Goal: Information Seeking & Learning: Find specific fact

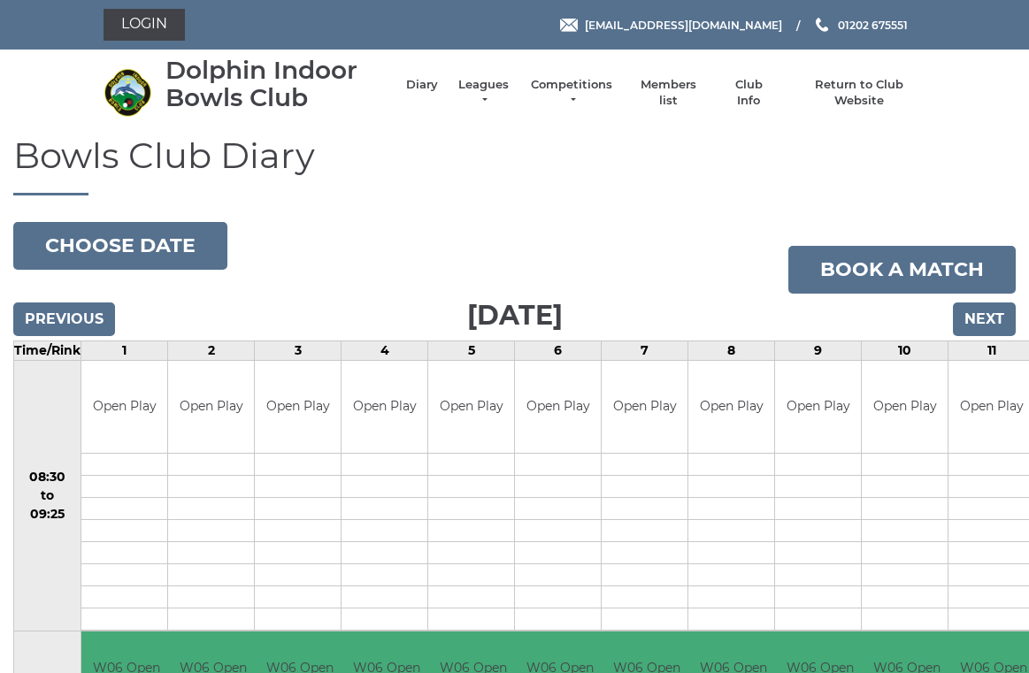
click at [497, 85] on li "Leagues Club leagues - Winter 2025/2026 Club leagues - Summer 2025 Club leagues…" at bounding box center [474, 93] width 73 height 50
click at [503, 84] on li "Leagues Club leagues - Winter 2025/2026 Club leagues - Summer 2025 Club leagues…" at bounding box center [474, 93] width 73 height 50
click at [487, 87] on link "Leagues" at bounding box center [484, 93] width 56 height 32
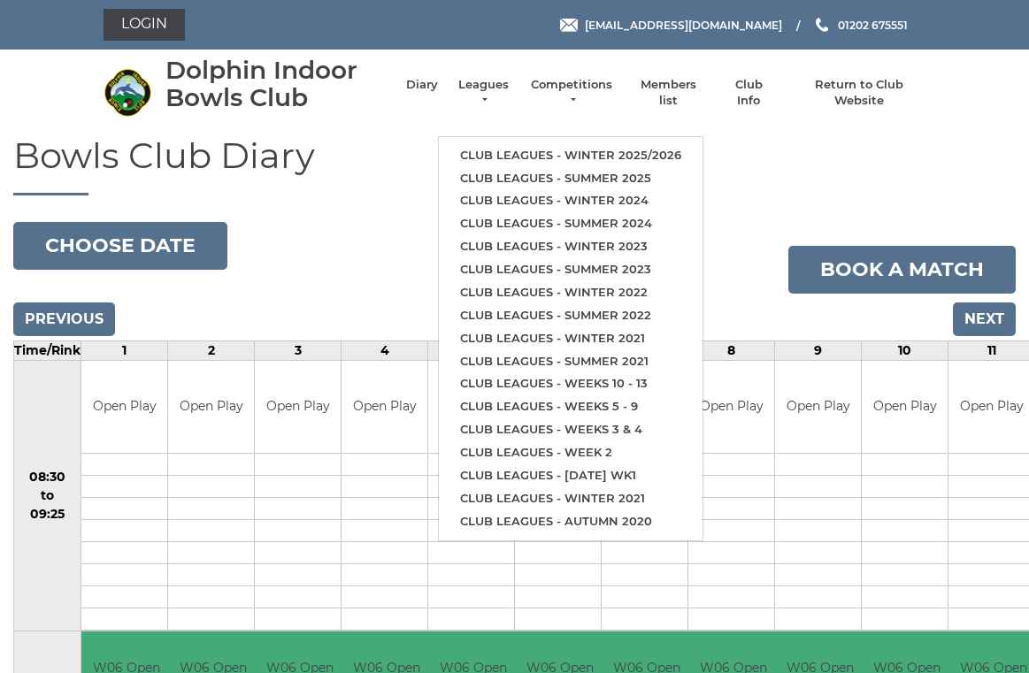
click at [632, 150] on link "Club leagues - Winter 2025/2026" at bounding box center [571, 155] width 264 height 23
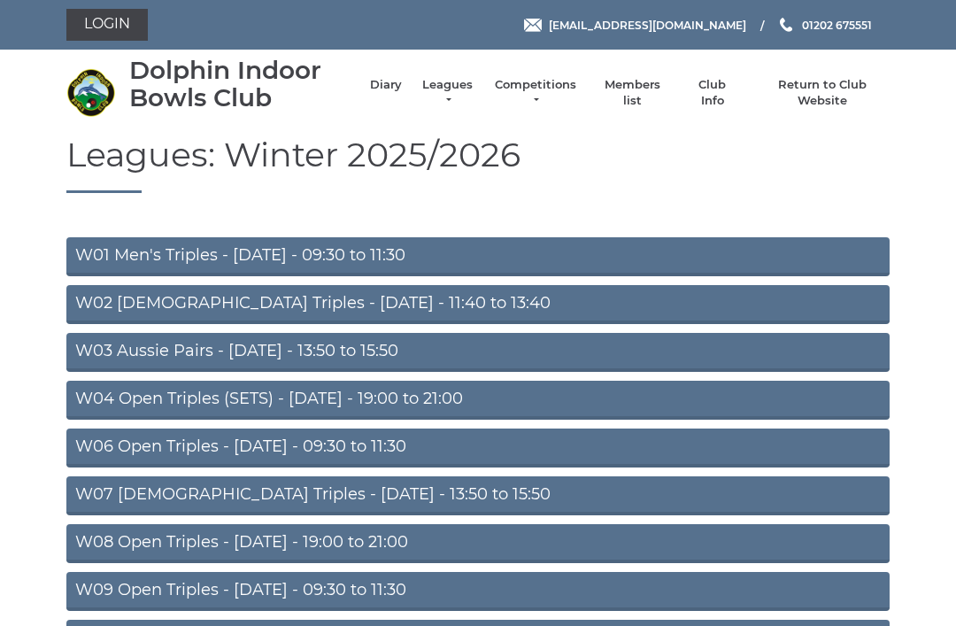
click at [94, 445] on link "W06 Open Triples - Tuesday - 09:30 to 11:30" at bounding box center [477, 447] width 823 height 39
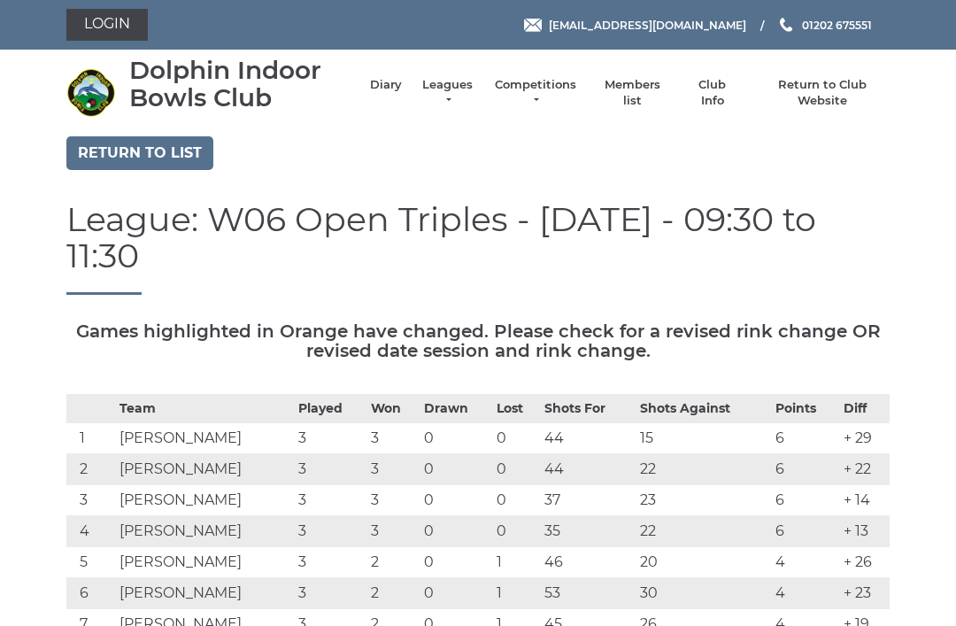
click at [89, 23] on link "Login" at bounding box center [106, 25] width 81 height 32
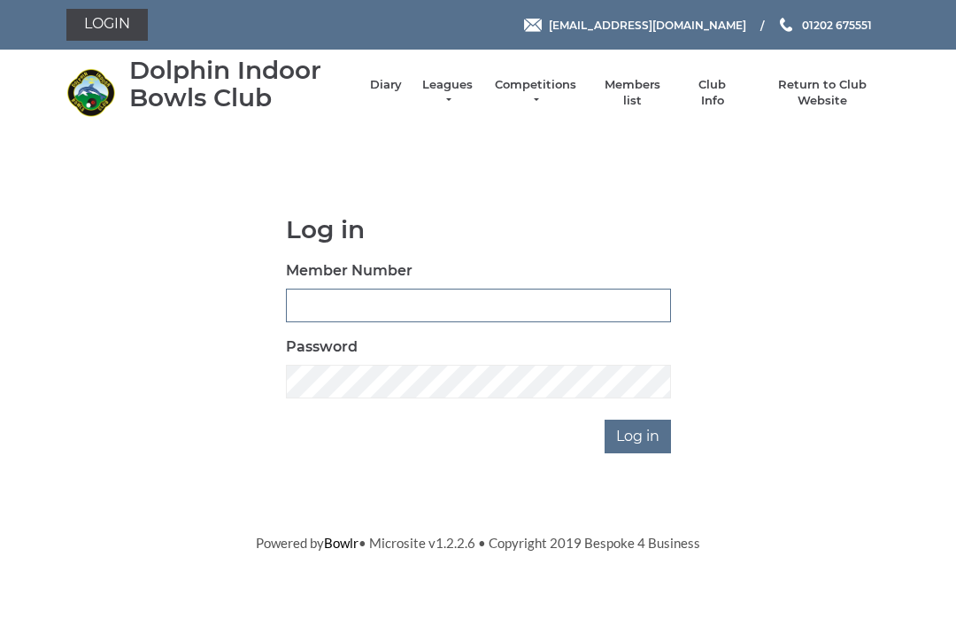
click at [306, 304] on input "Member Number" at bounding box center [478, 305] width 385 height 34
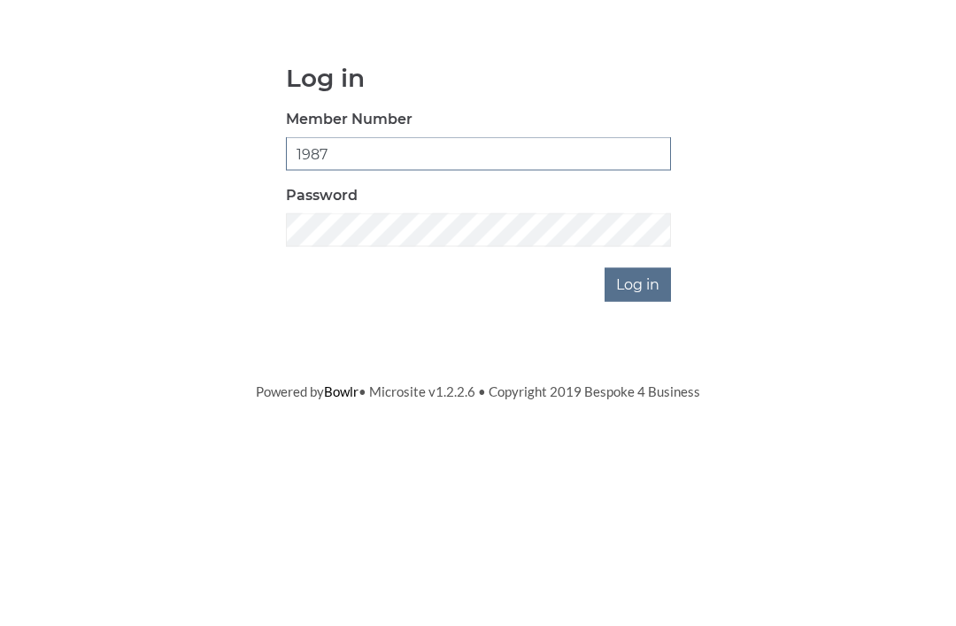
type input "1987"
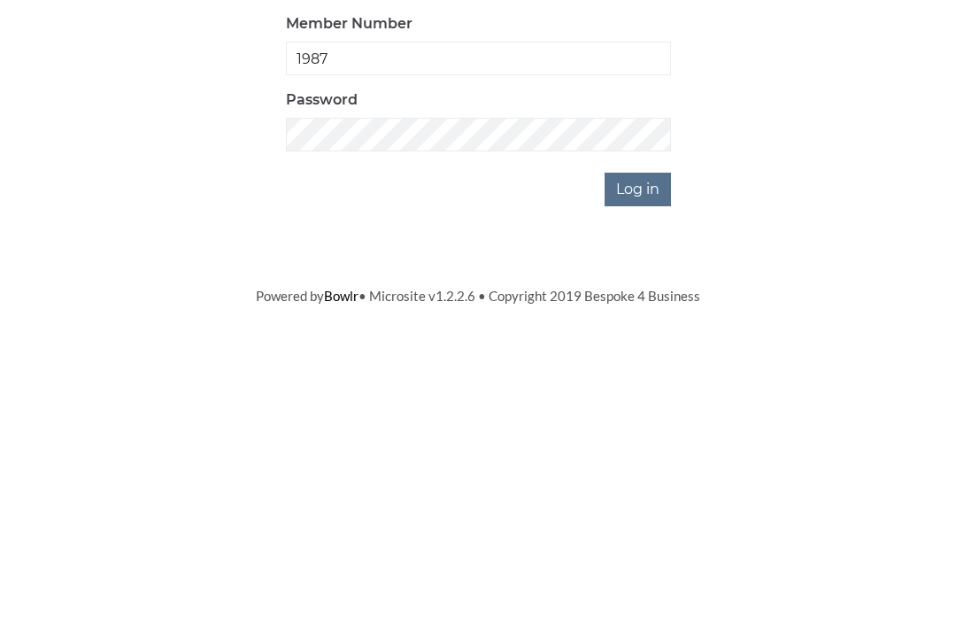
click at [637, 419] on input "Log in" at bounding box center [637, 436] width 66 height 34
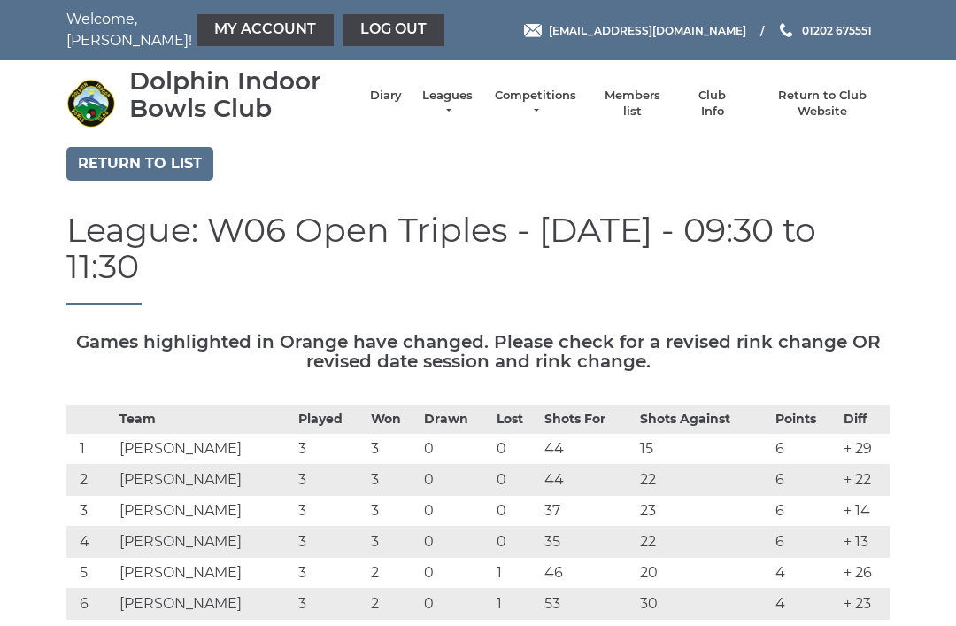
click at [724, 104] on link "Club Info" at bounding box center [712, 104] width 51 height 32
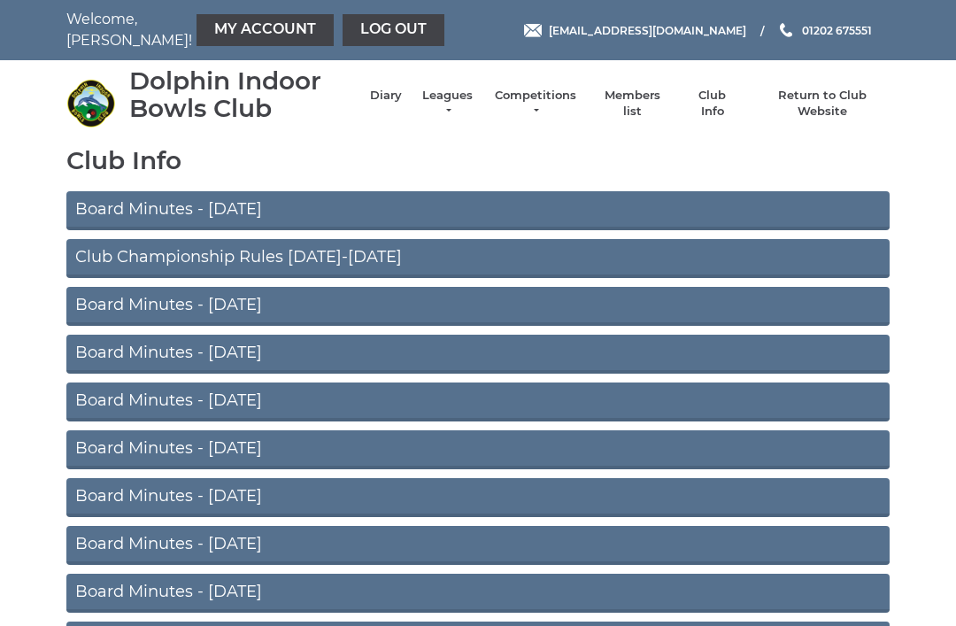
click at [652, 99] on link "Members list" at bounding box center [631, 104] width 73 height 32
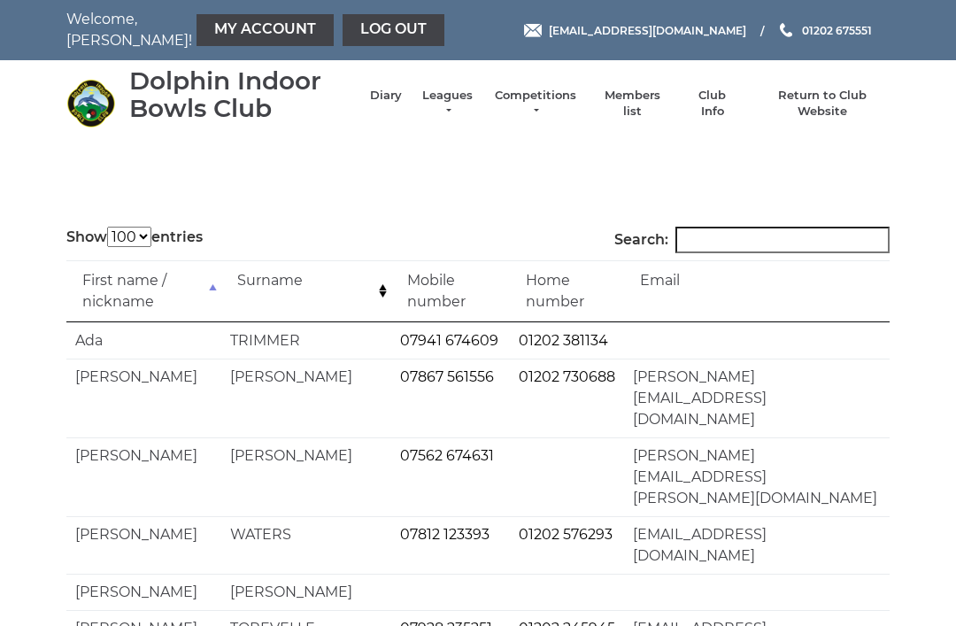
select select "100"
click at [714, 238] on input "Search:" at bounding box center [782, 240] width 214 height 27
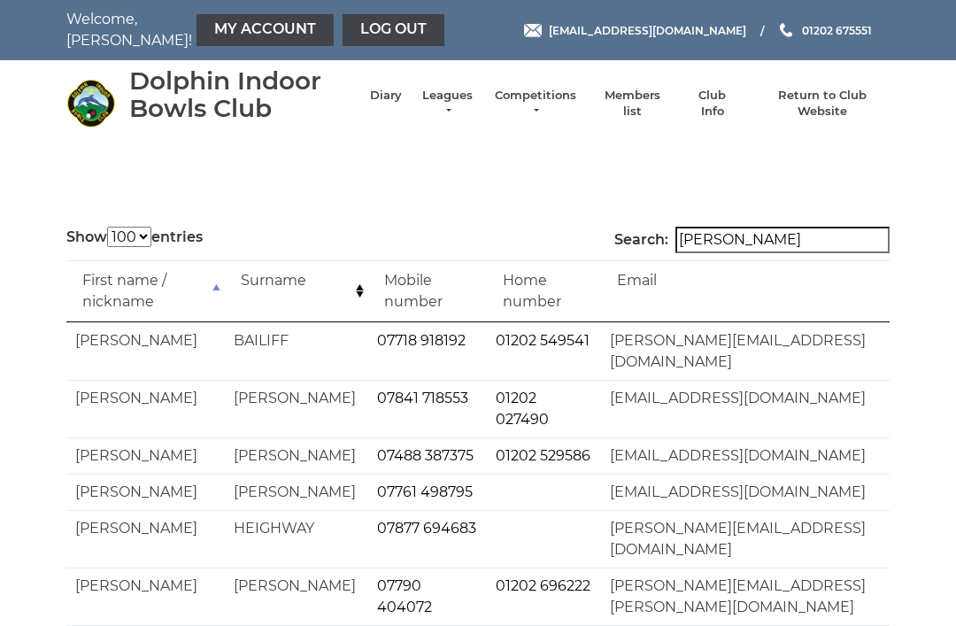
type input "Chris"
click at [402, 96] on li "Diary" at bounding box center [377, 104] width 50 height 50
click at [402, 104] on link "Diary" at bounding box center [386, 96] width 32 height 16
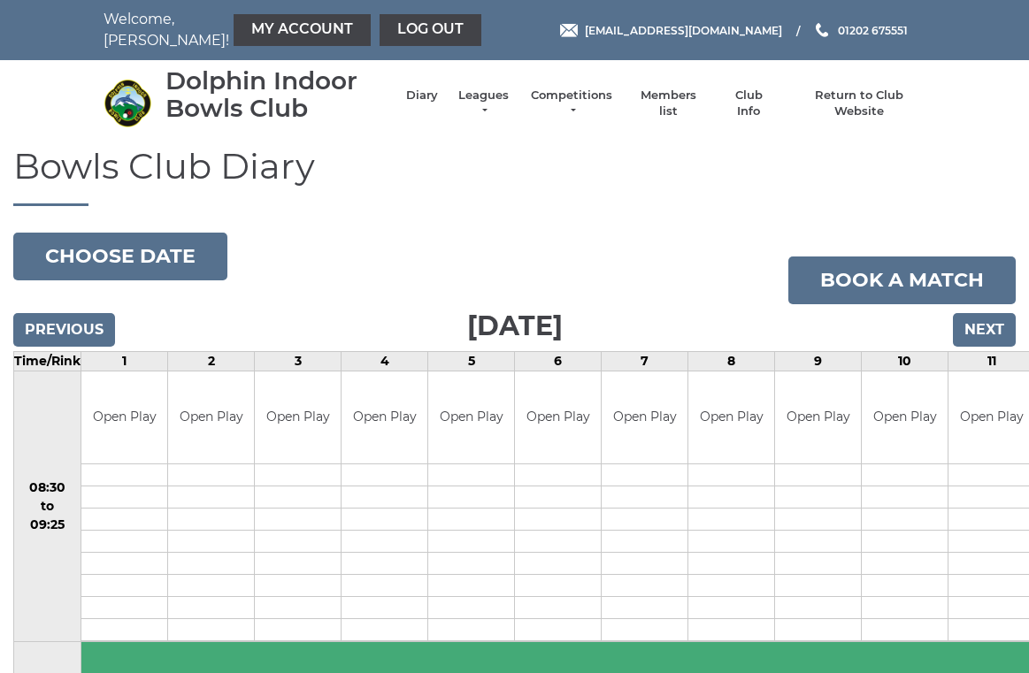
click at [395, 25] on link "Log out" at bounding box center [431, 30] width 102 height 32
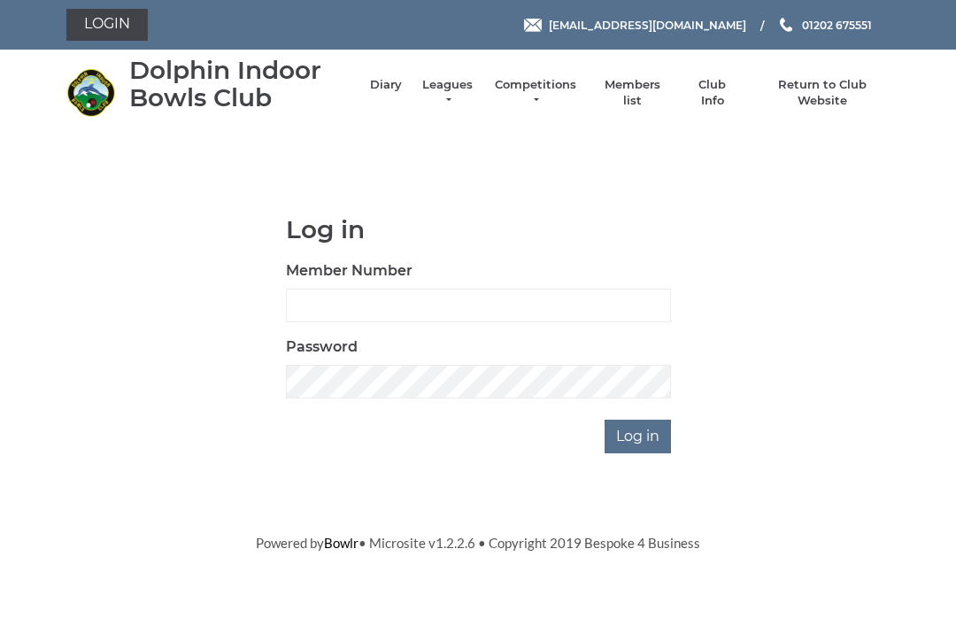
click at [397, 90] on link "Diary" at bounding box center [386, 85] width 32 height 16
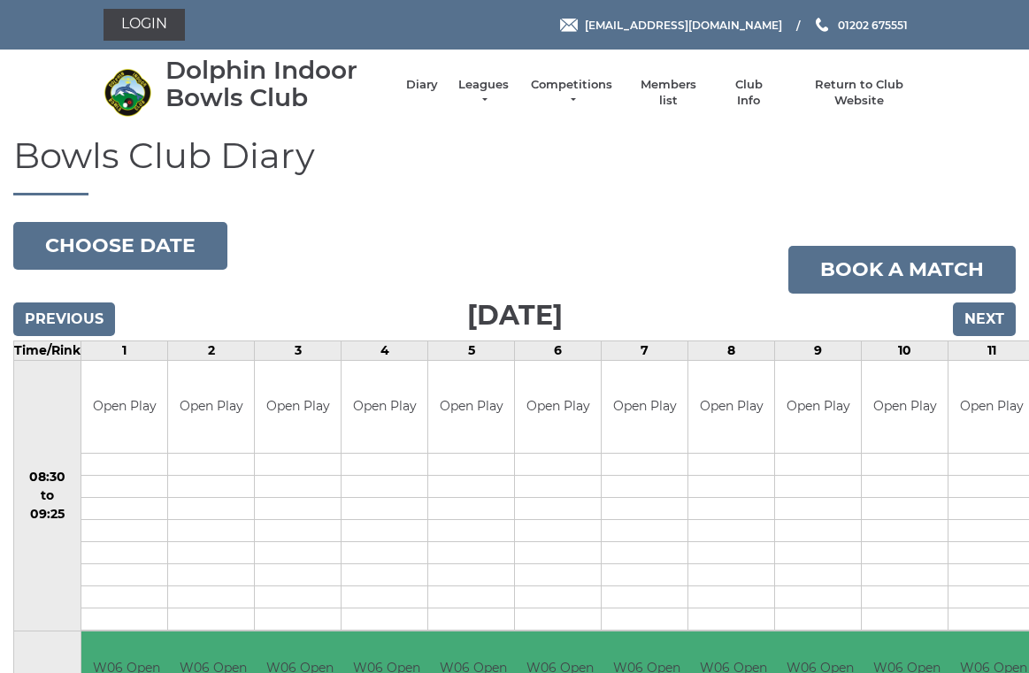
scroll to position [7, 0]
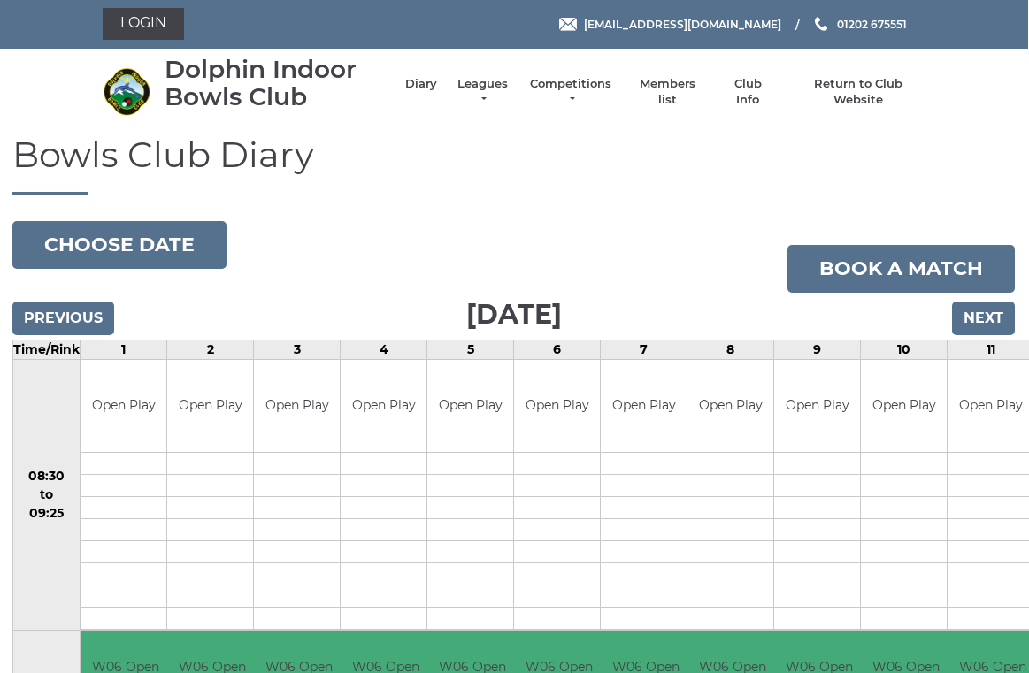
scroll to position [0, 1]
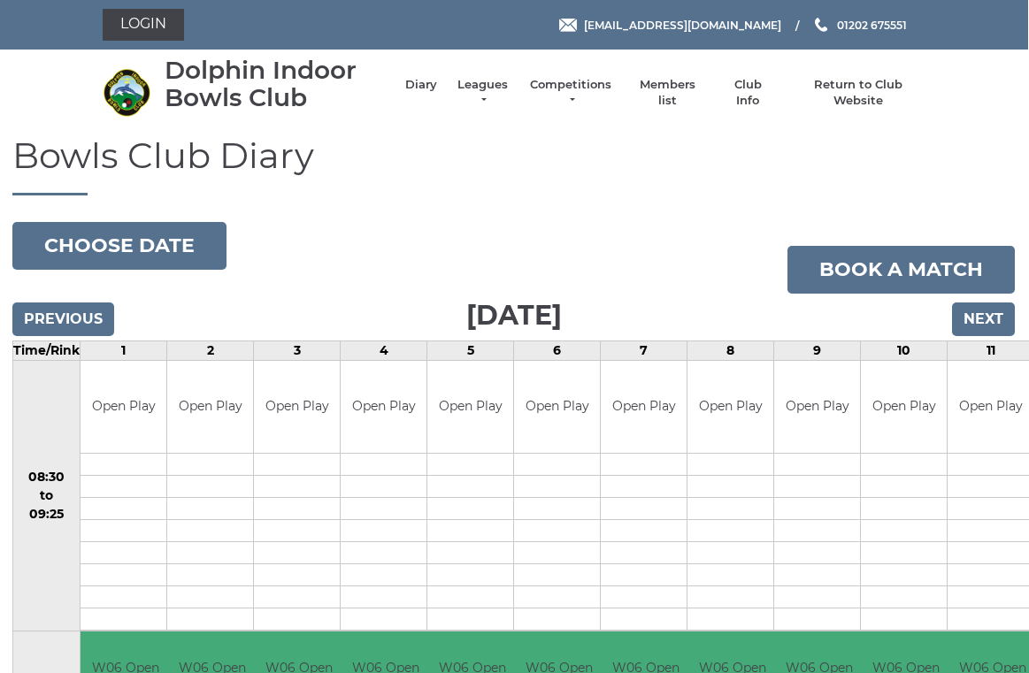
click at [149, 23] on link "Login" at bounding box center [143, 25] width 81 height 32
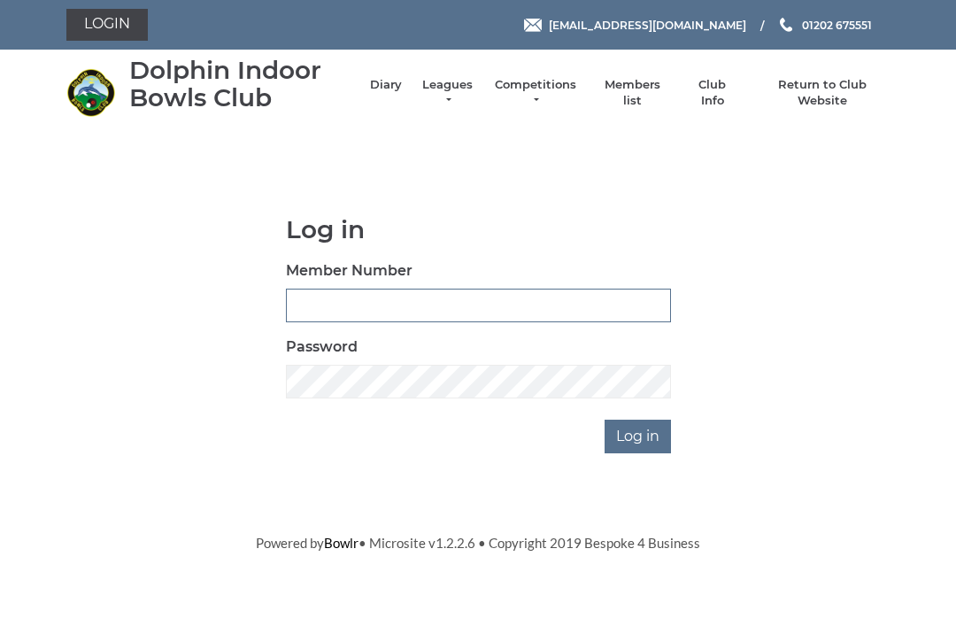
click at [313, 309] on input "Member Number" at bounding box center [478, 305] width 385 height 34
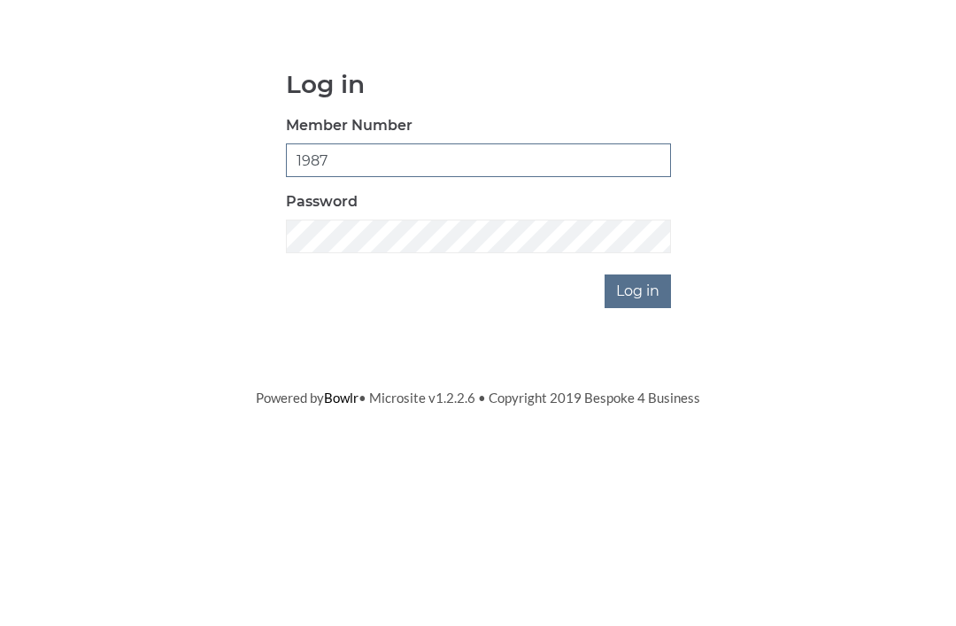
type input "1987"
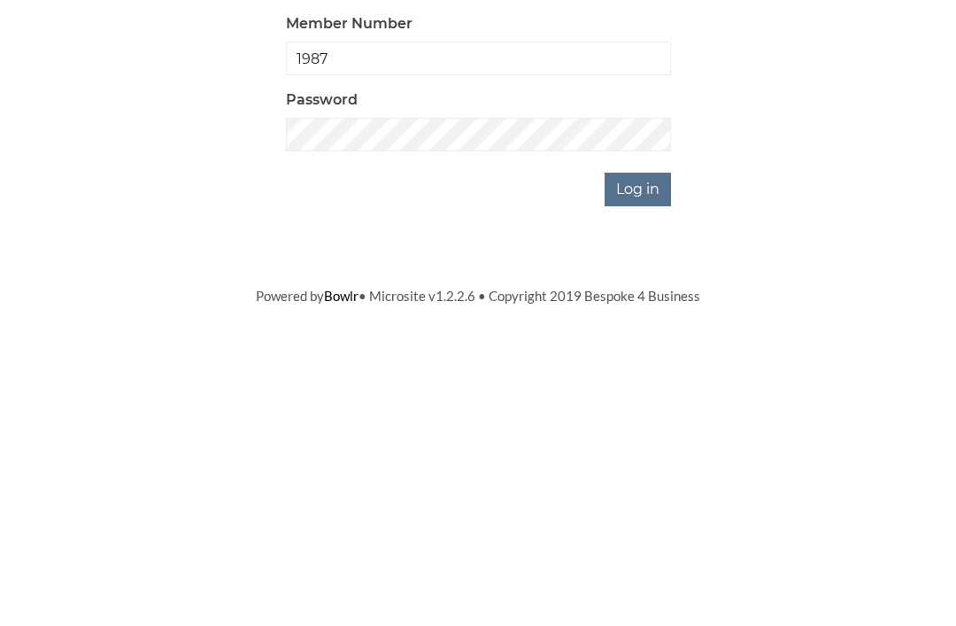
click at [648, 419] on input "Log in" at bounding box center [637, 436] width 66 height 34
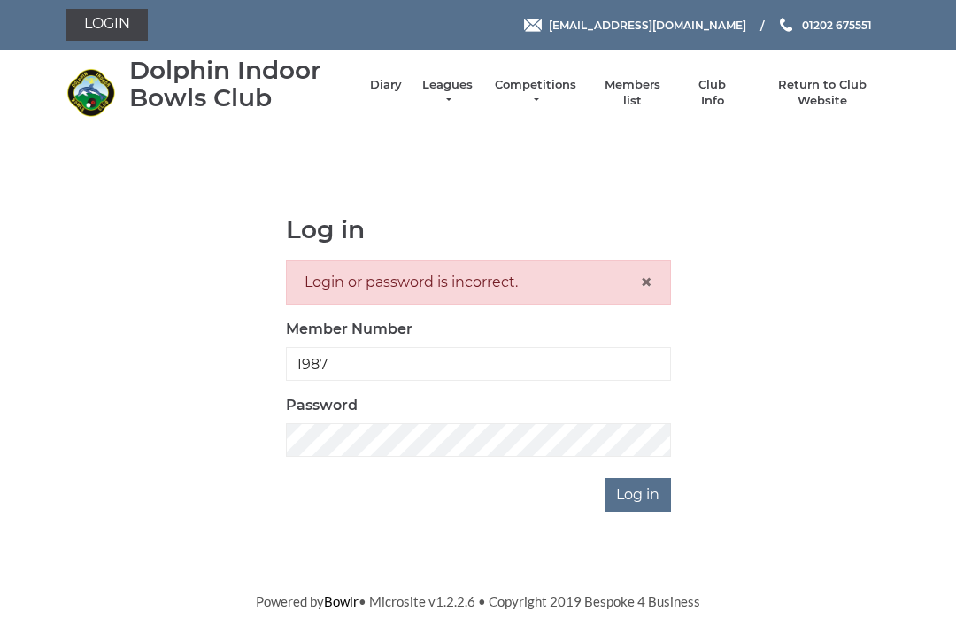
click at [506, 283] on div "Login or password is incorrect. ×" at bounding box center [478, 282] width 385 height 44
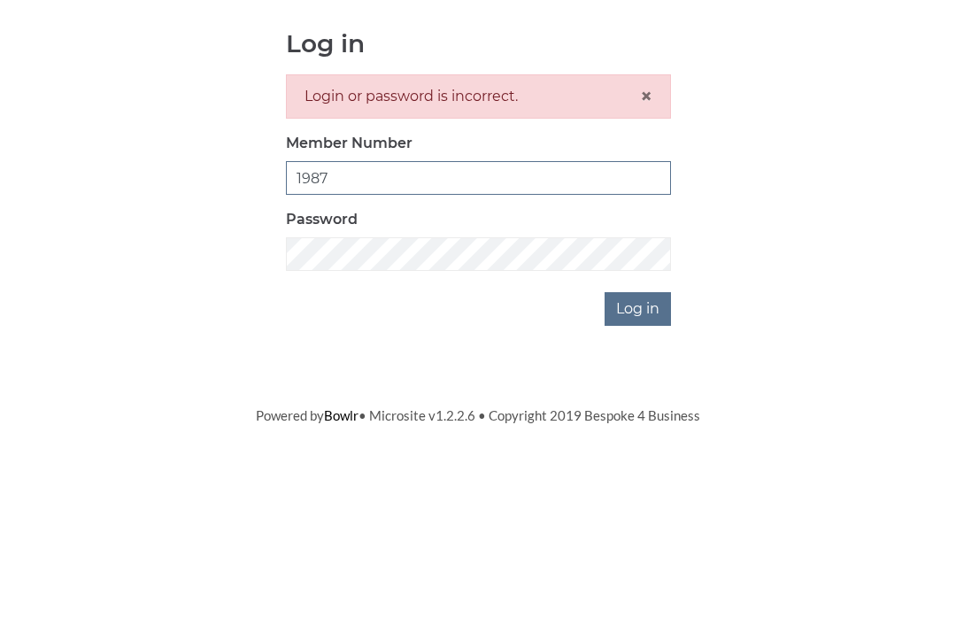
click at [349, 347] on input "1987" at bounding box center [478, 364] width 385 height 34
type input "1"
type input "1987"
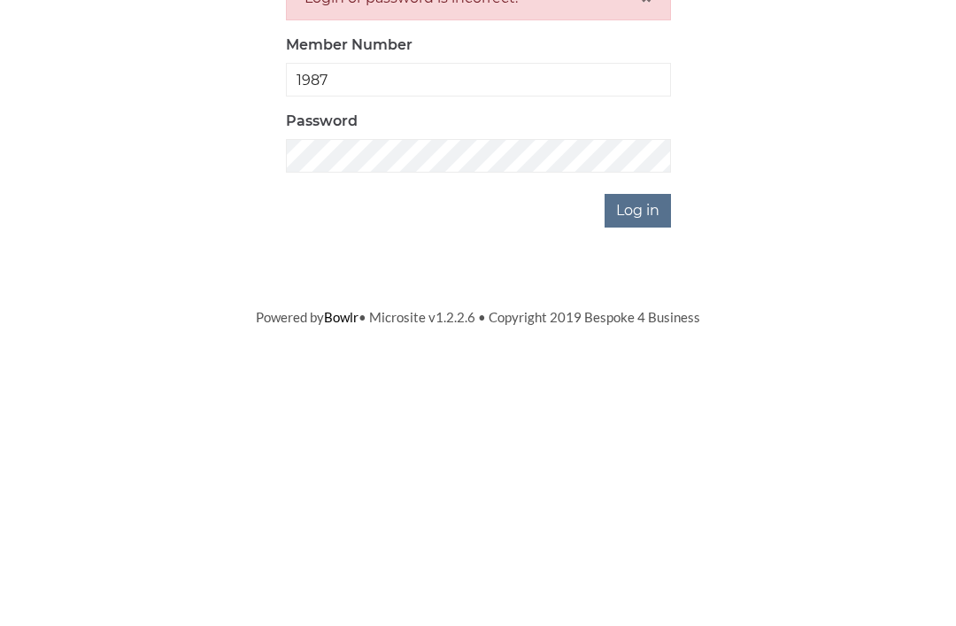
click at [660, 478] on input "Log in" at bounding box center [637, 495] width 66 height 34
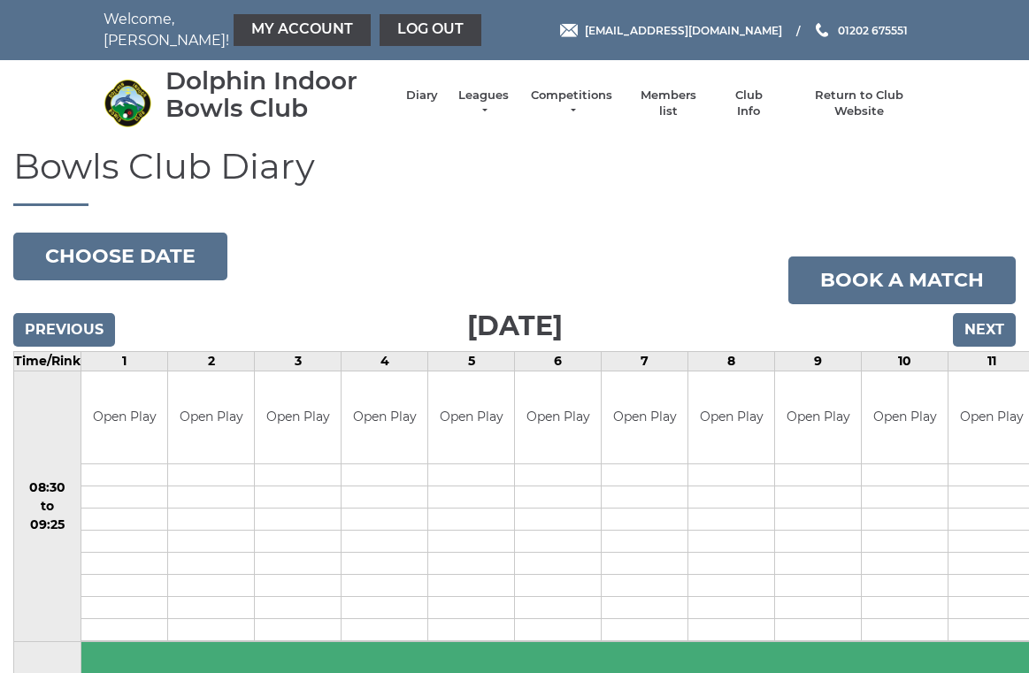
scroll to position [7, 0]
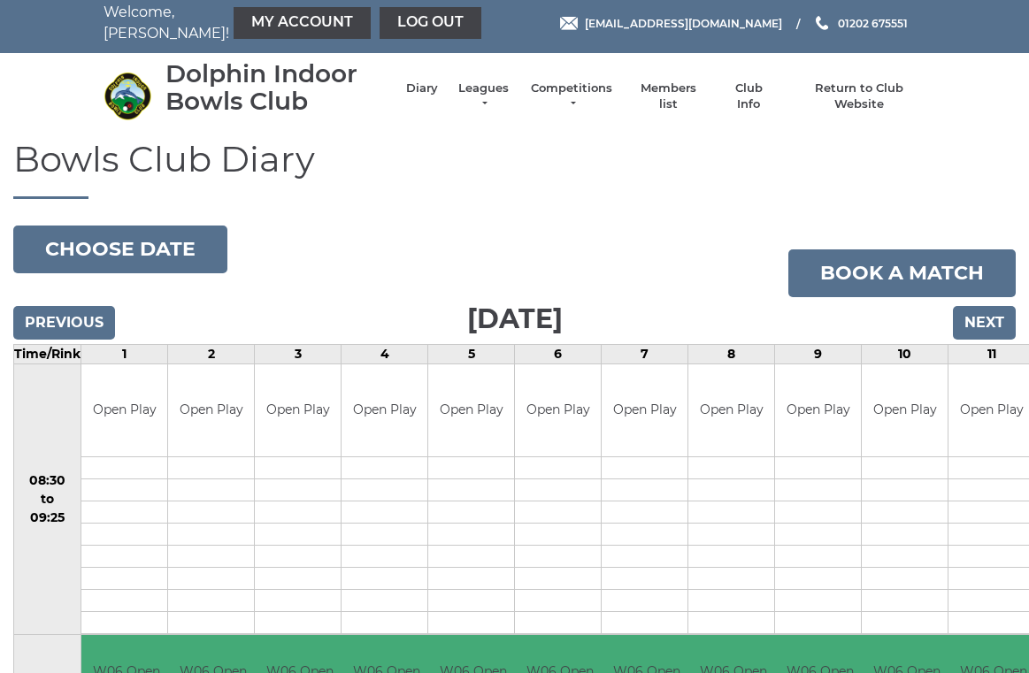
click at [688, 100] on link "Members list" at bounding box center [668, 97] width 73 height 32
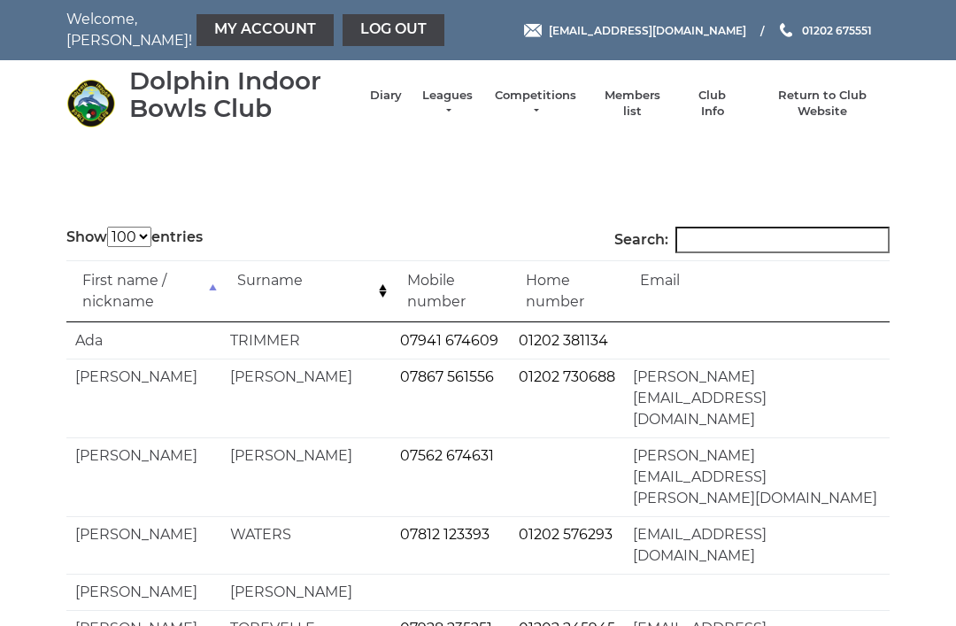
select select "100"
click at [712, 244] on input "Search:" at bounding box center [782, 240] width 214 height 27
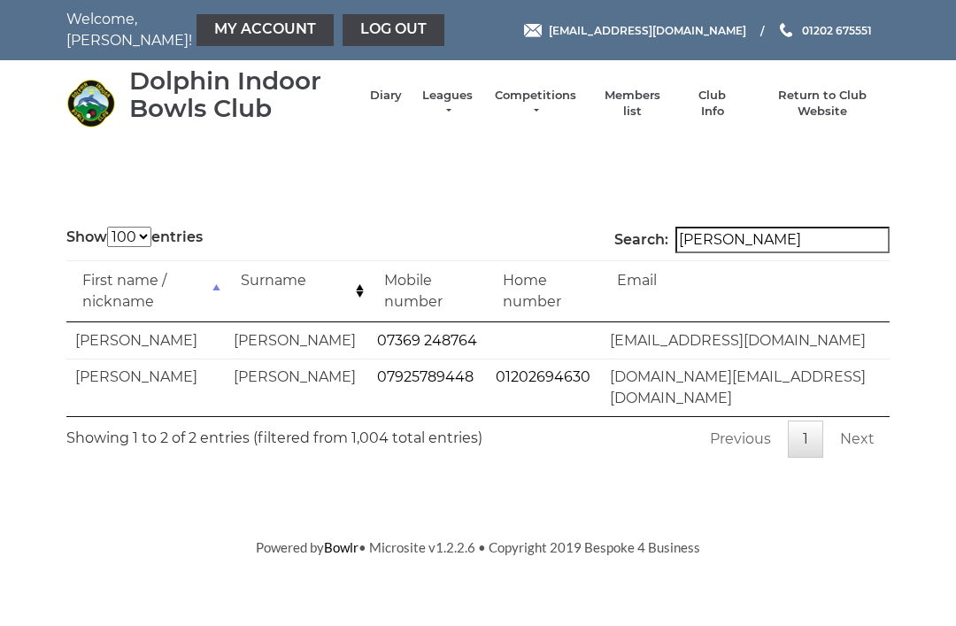
type input "[PERSON_NAME]"
click at [402, 103] on link "Diary" at bounding box center [386, 96] width 32 height 16
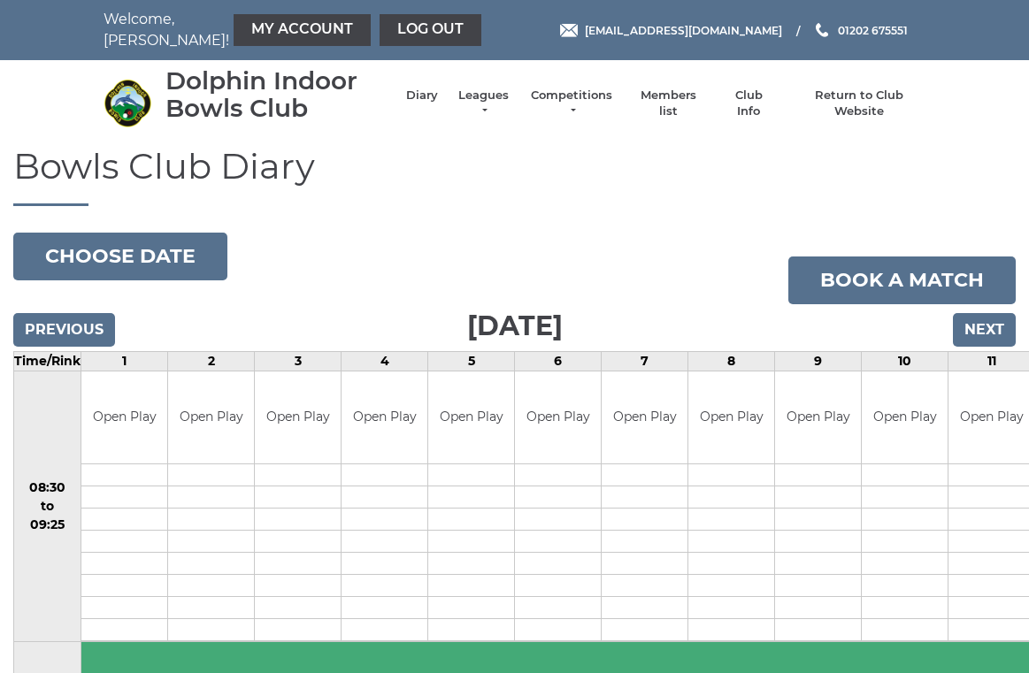
click at [436, 104] on link "Diary" at bounding box center [422, 96] width 32 height 16
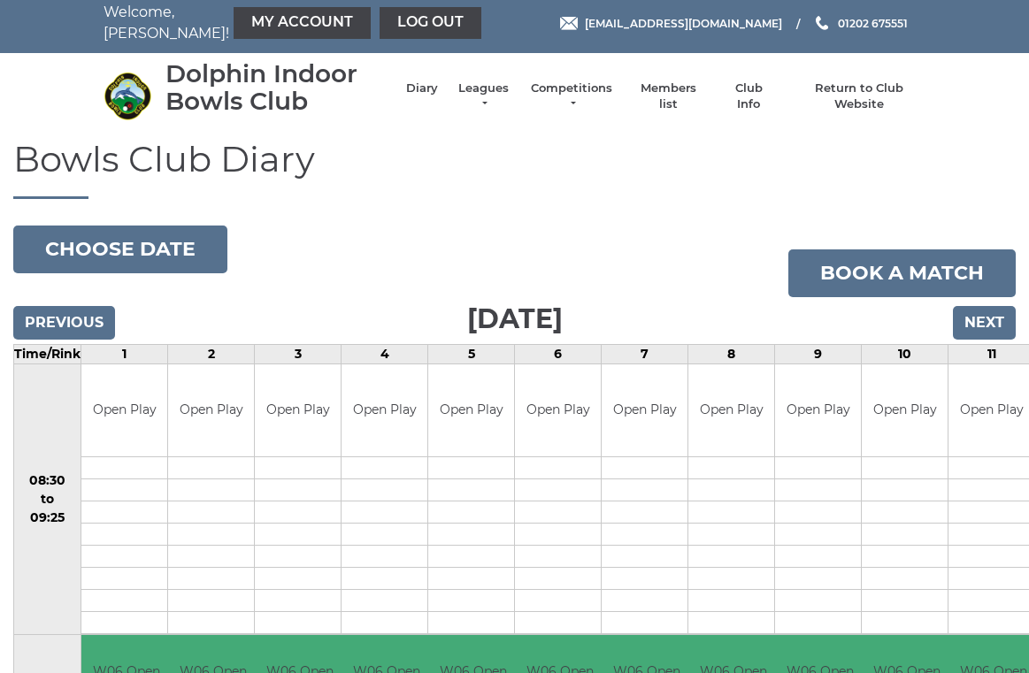
click at [396, 29] on link "Log out" at bounding box center [431, 23] width 102 height 32
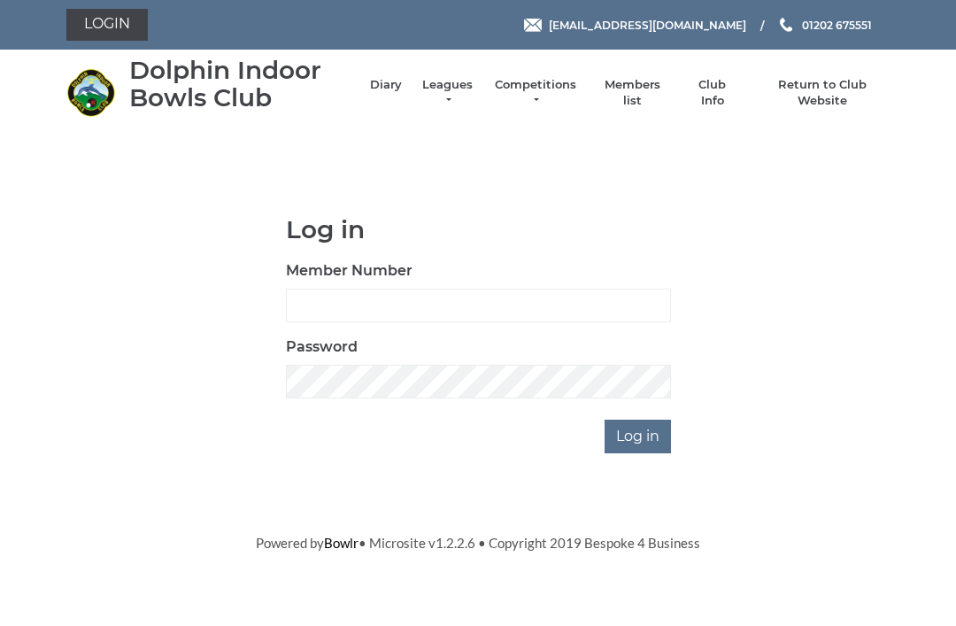
click at [388, 93] on link "Diary" at bounding box center [386, 85] width 32 height 16
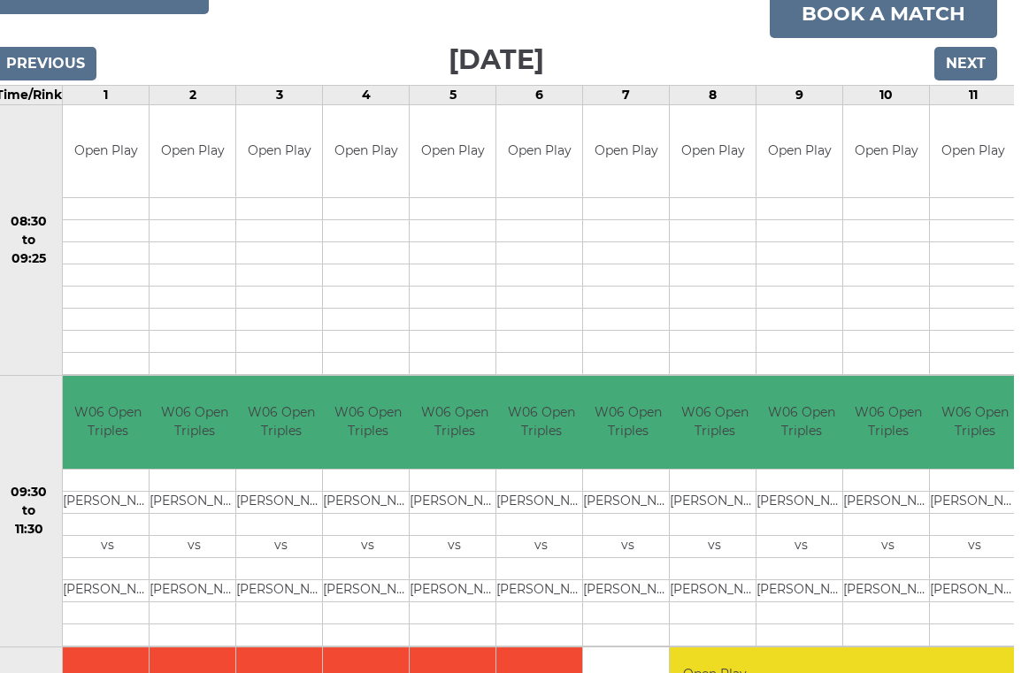
scroll to position [0, 4]
